Goal: Task Accomplishment & Management: Manage account settings

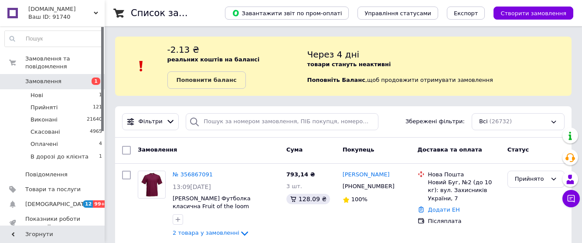
scroll to position [87, 0]
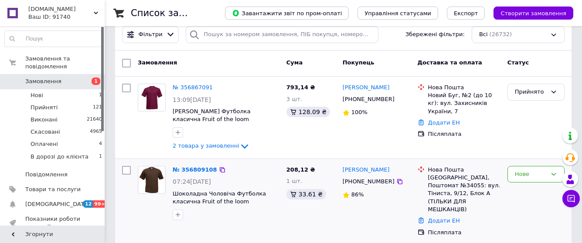
click at [139, 178] on img at bounding box center [151, 180] width 25 height 27
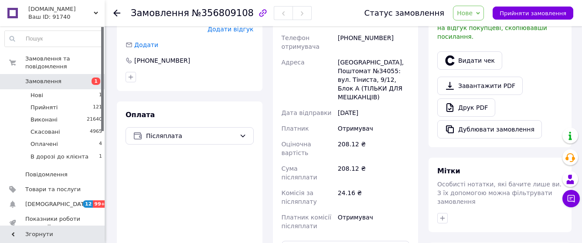
scroll to position [305, 0]
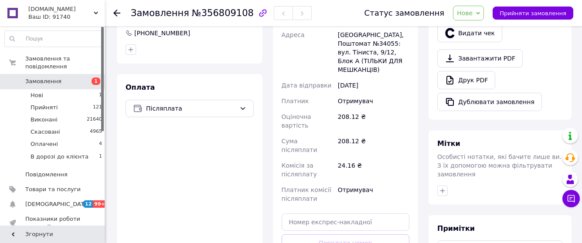
click at [115, 11] on div "Замовлення №356809108 Статус замовлення [GEOGRAPHIC_DATA] Скасовано Оплачено В …" at bounding box center [344, 13] width 478 height 26
click at [116, 11] on use at bounding box center [116, 13] width 7 height 7
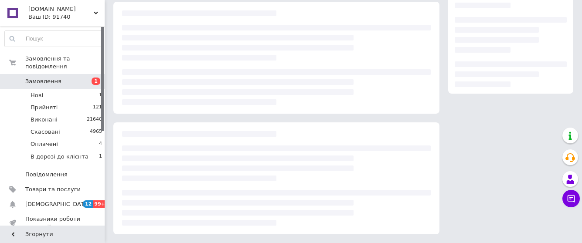
scroll to position [155, 0]
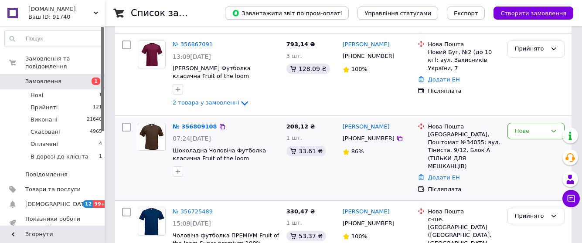
scroll to position [131, 0]
click at [153, 134] on img at bounding box center [151, 136] width 25 height 27
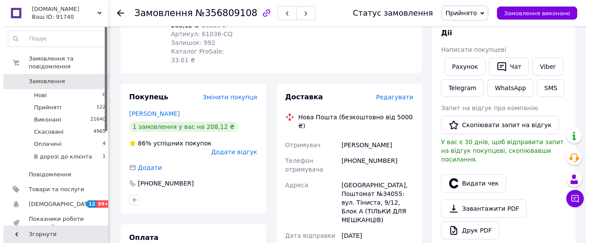
scroll to position [174, 0]
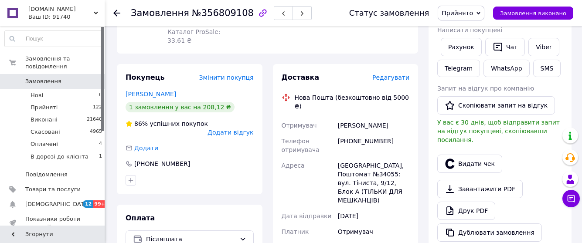
click at [396, 74] on span "Редагувати" at bounding box center [391, 77] width 37 height 7
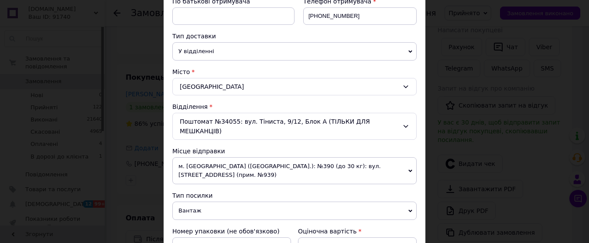
click at [404, 87] on icon at bounding box center [405, 86] width 7 height 7
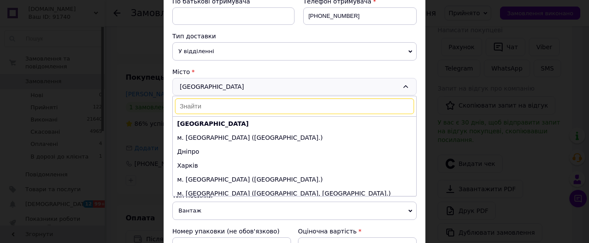
click at [185, 107] on input at bounding box center [294, 107] width 239 height 16
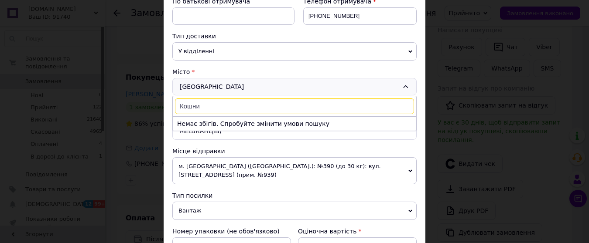
click at [202, 107] on input "Кошни" at bounding box center [294, 107] width 239 height 16
click at [213, 110] on input "Комишаи" at bounding box center [294, 107] width 239 height 16
click at [215, 106] on input "Комишани" at bounding box center [294, 107] width 239 height 16
type input "Камишани"
click at [250, 126] on p "Немає збігів. Спробуйте змінити умови пошуку" at bounding box center [294, 123] width 243 height 14
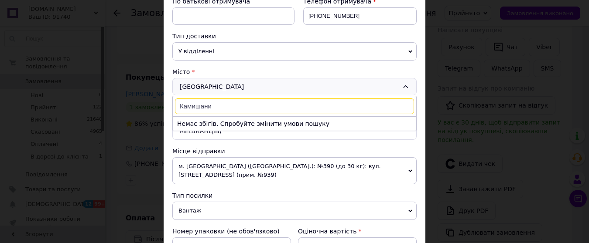
click at [404, 86] on icon at bounding box center [405, 86] width 5 height 3
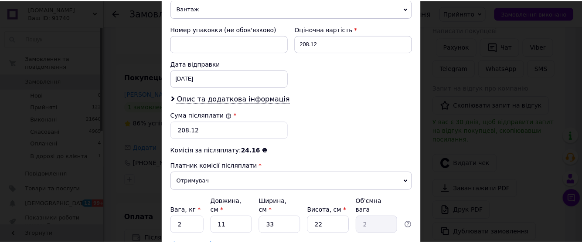
scroll to position [393, 0]
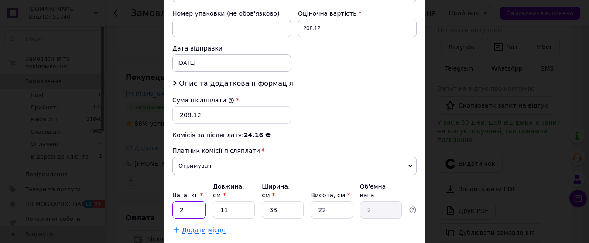
click at [186, 202] on input "2" at bounding box center [189, 210] width 34 height 17
type input "1"
click at [230, 202] on input "11" at bounding box center [234, 210] width 42 height 17
type input "1"
type input "0.18"
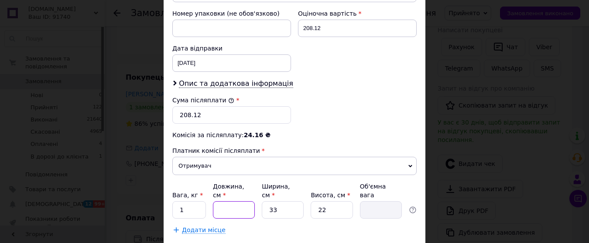
type input "2"
type input "0.36"
type input "20"
type input "3.63"
type input "20"
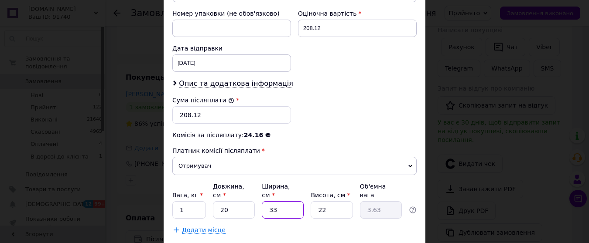
click at [281, 202] on input "33" at bounding box center [283, 210] width 42 height 17
type input "3"
type input "0.33"
type input "4"
type input "0.44"
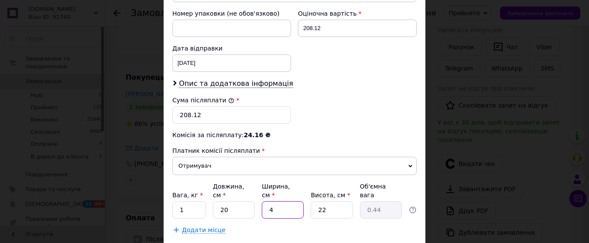
type input "4"
click at [328, 202] on input "22" at bounding box center [332, 210] width 42 height 17
type input "2"
type input "0.1"
type input "25"
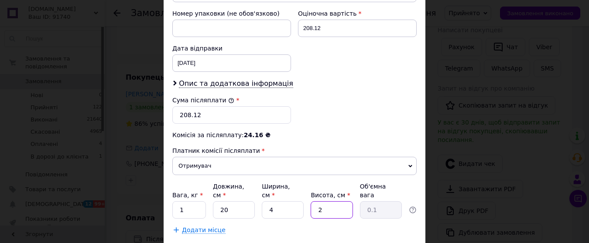
type input "0.5"
type input "25"
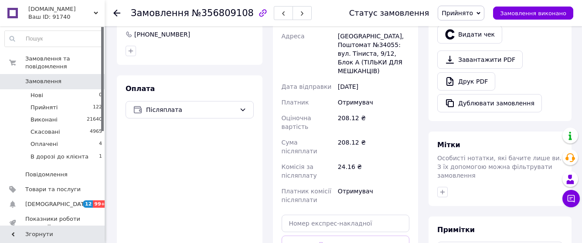
scroll to position [305, 0]
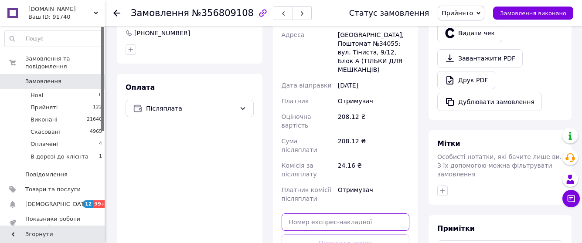
click at [296, 214] on input "text" at bounding box center [346, 222] width 128 height 17
type input "20451225243285"
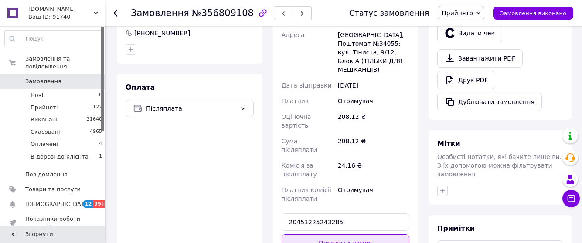
click at [362, 235] on button "Передати номер" at bounding box center [346, 243] width 128 height 17
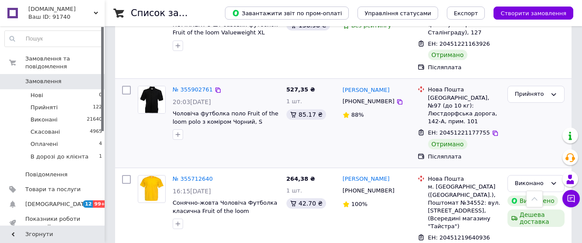
scroll to position [1178, 0]
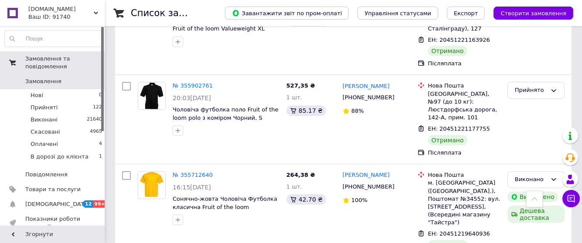
click at [70, 58] on span "Замовлення та повідомлення" at bounding box center [64, 63] width 79 height 16
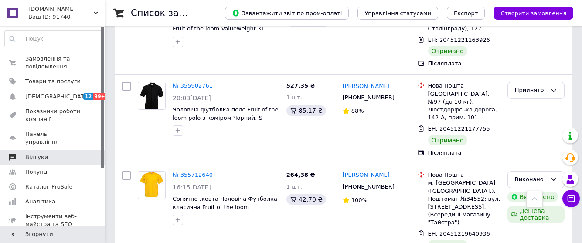
click at [40, 154] on span "Відгуки" at bounding box center [36, 158] width 23 height 8
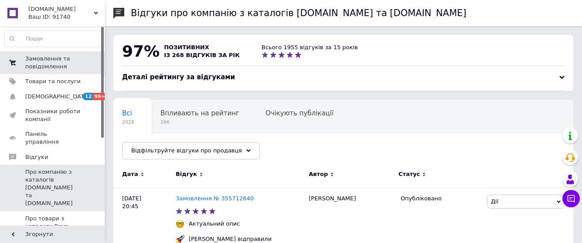
click at [58, 64] on span "Замовлення та повідомлення" at bounding box center [52, 63] width 55 height 16
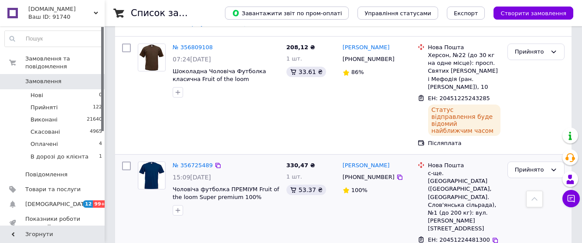
scroll to position [262, 0]
